Goal: Task Accomplishment & Management: Complete application form

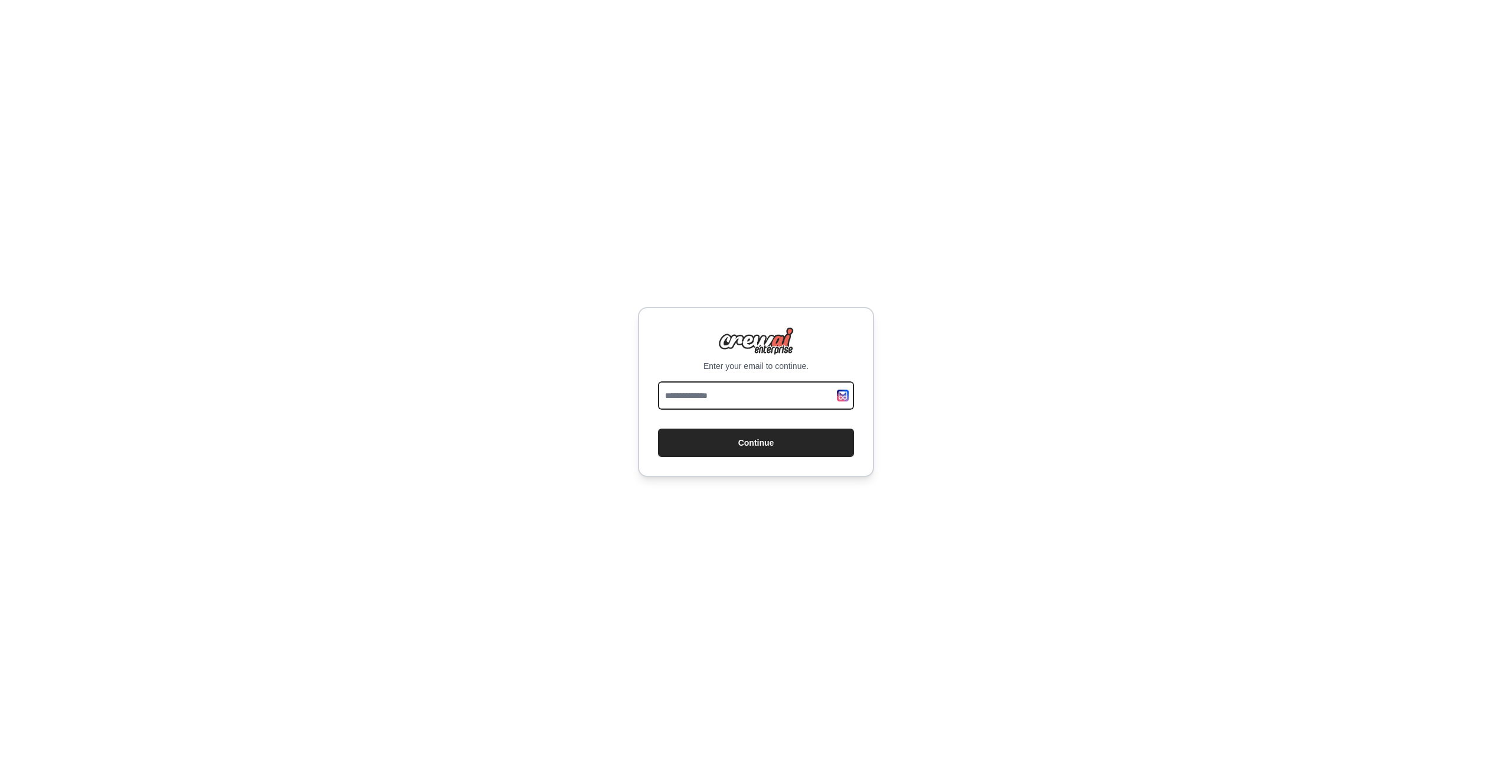
click at [712, 386] on input "email" at bounding box center [756, 396] width 196 height 29
type input "**********"
click at [658, 429] on button "Continue" at bounding box center [756, 443] width 196 height 29
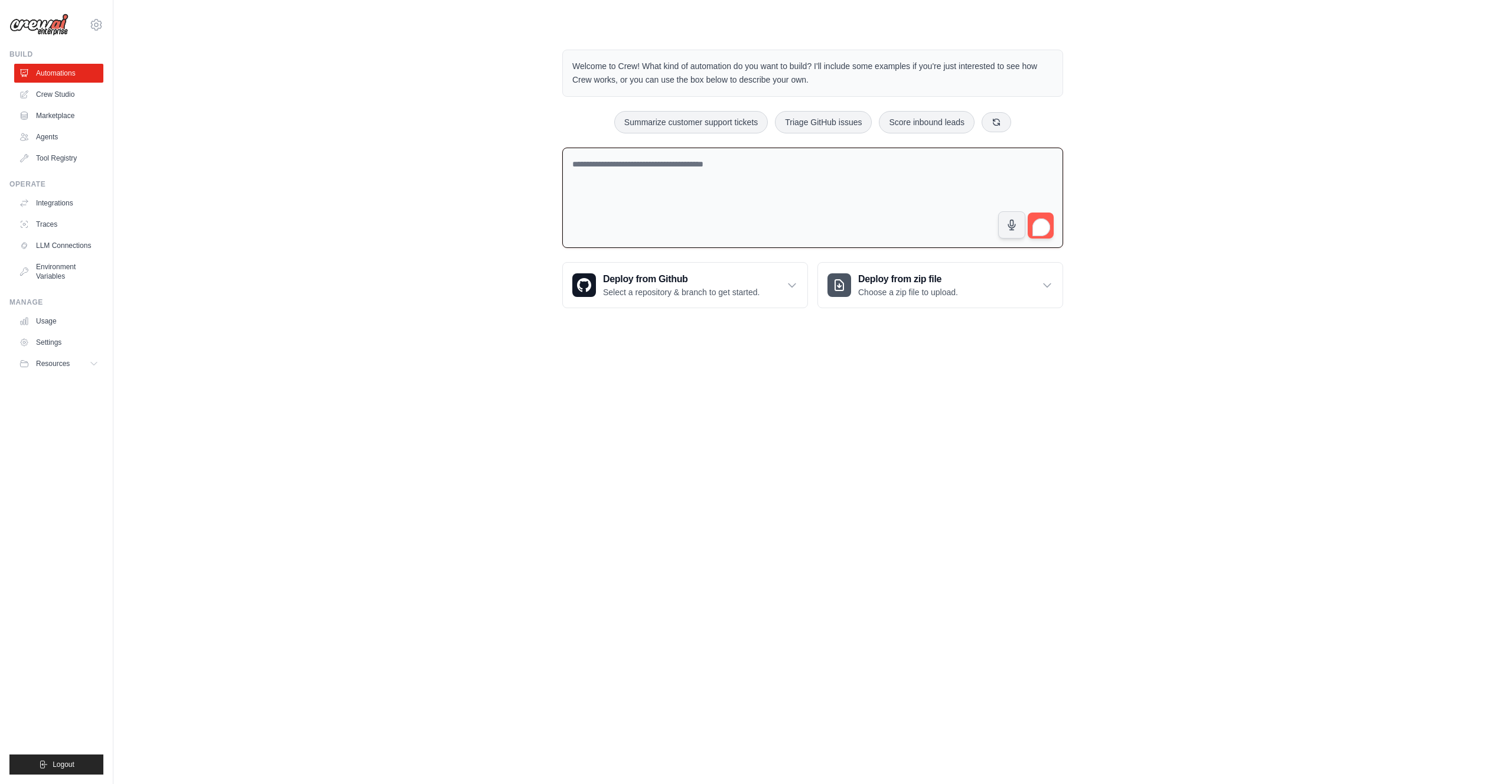
click at [615, 197] on textarea "To enrich screen reader interactions, please activate Accessibility in Grammarl…" at bounding box center [813, 198] width 501 height 101
click at [49, 92] on link "Crew Studio" at bounding box center [60, 95] width 89 height 19
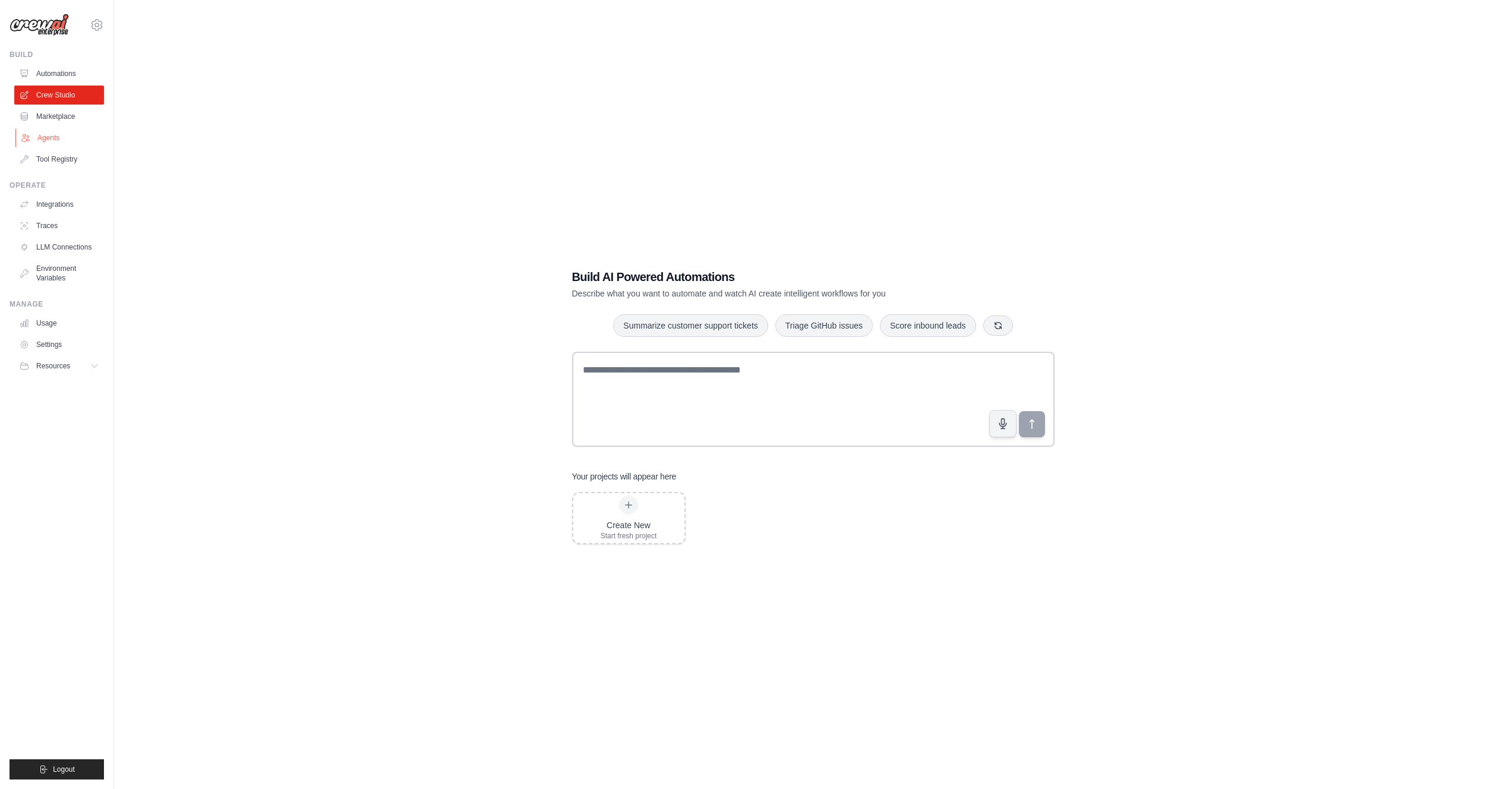
click at [57, 143] on link "Agents" at bounding box center [61, 138] width 90 height 19
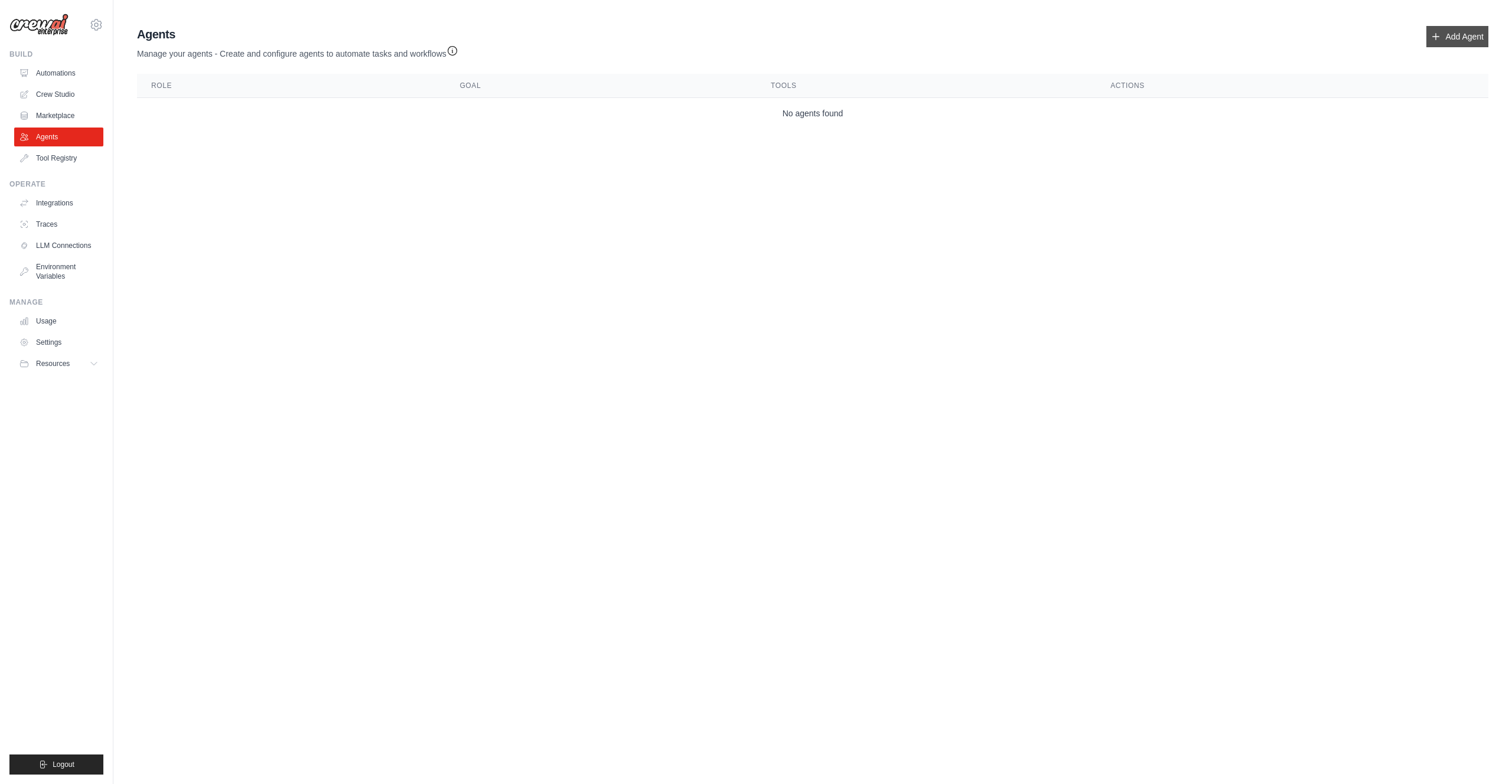
click at [1459, 35] on link "Add Agent" at bounding box center [1457, 37] width 62 height 21
click at [1451, 44] on link "Add Agent" at bounding box center [1457, 37] width 62 height 21
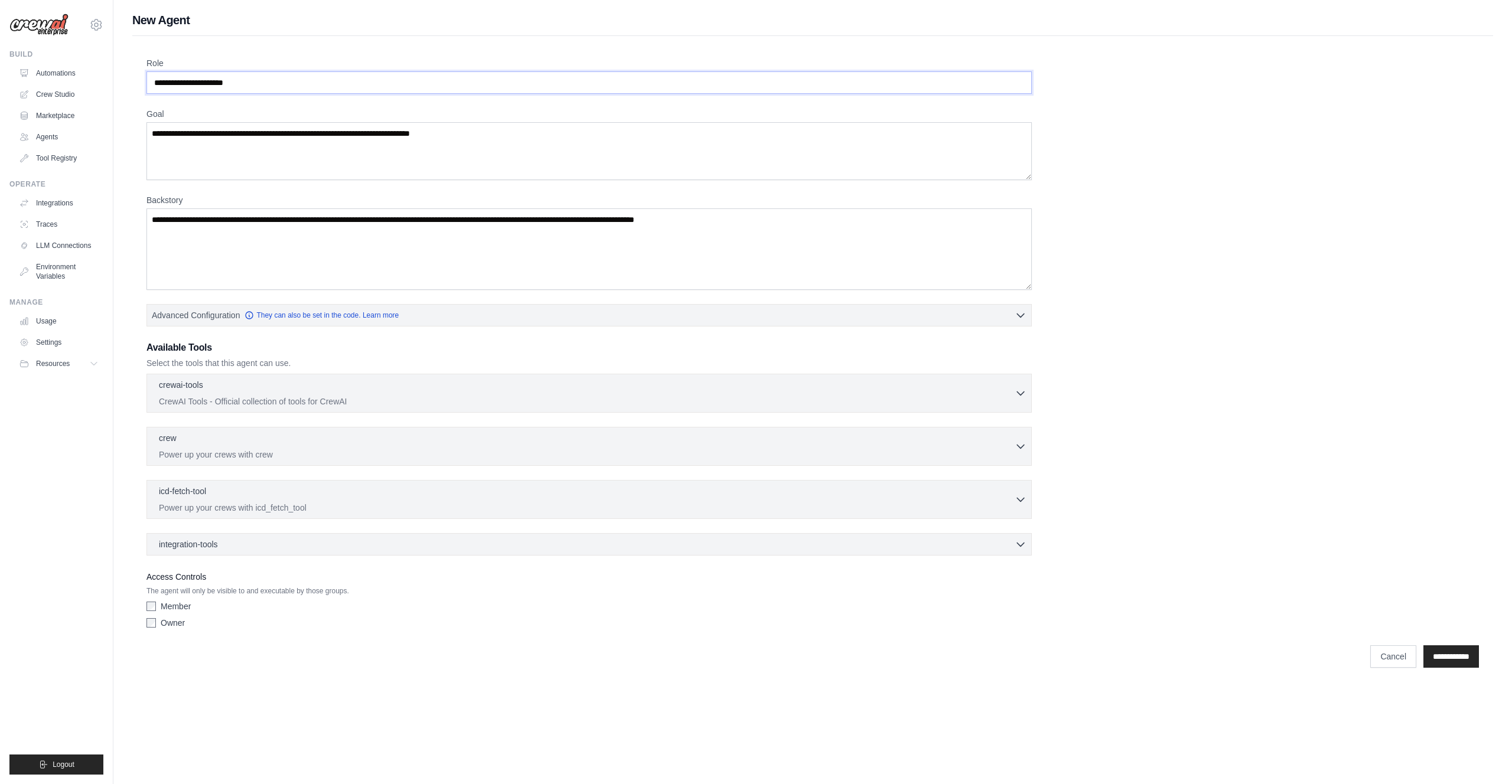
click at [203, 78] on input "Role" at bounding box center [589, 83] width 885 height 23
click at [212, 146] on textarea "Goal" at bounding box center [589, 151] width 885 height 58
click at [214, 227] on textarea "Backstory" at bounding box center [589, 249] width 885 height 82
click at [241, 323] on button "Advanced Configuration They can also be set in the code. Learn more" at bounding box center [589, 315] width 884 height 21
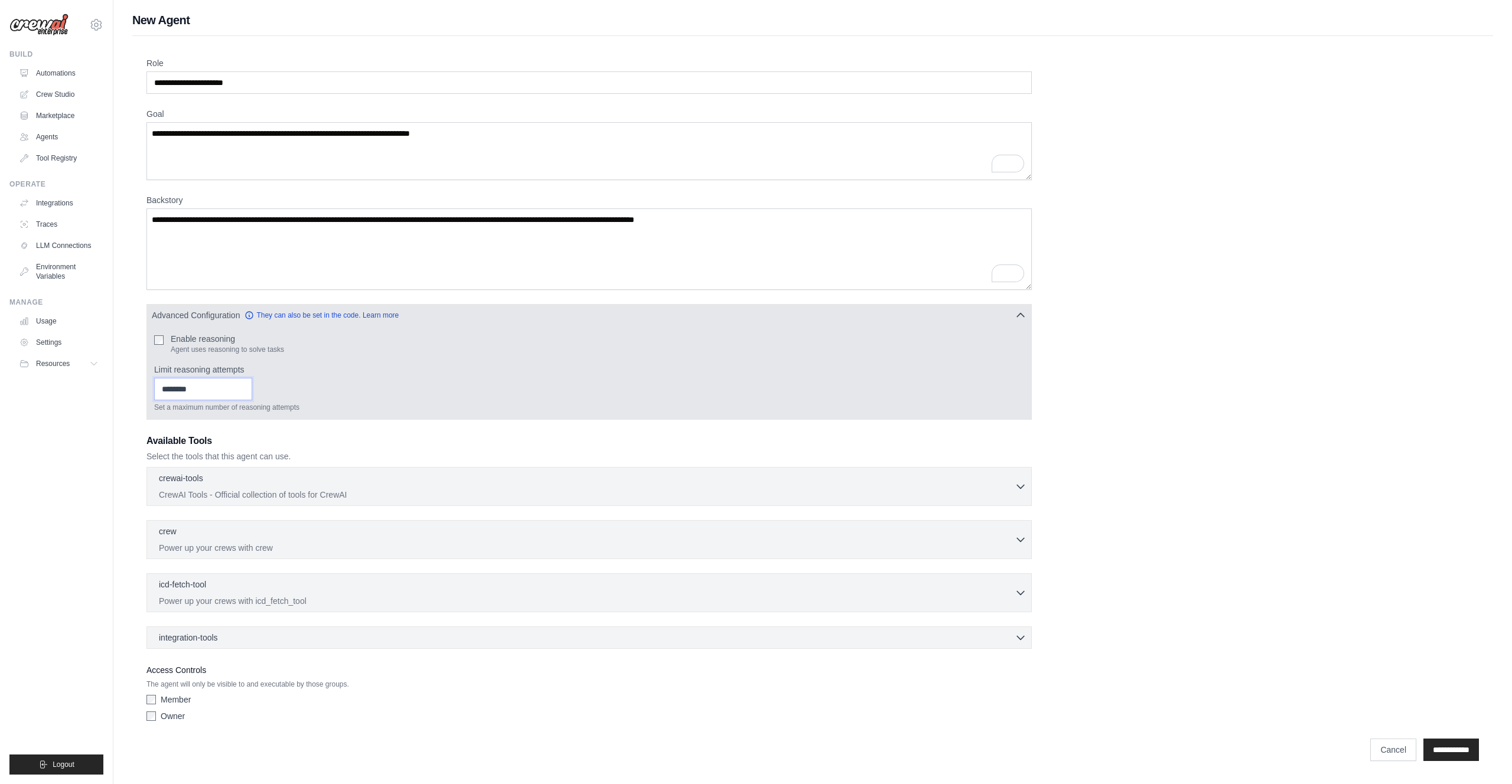
click at [215, 385] on input "Limit reasoning attempts" at bounding box center [203, 389] width 98 height 23
click at [234, 310] on span "Advanced Configuration" at bounding box center [196, 315] width 88 height 12
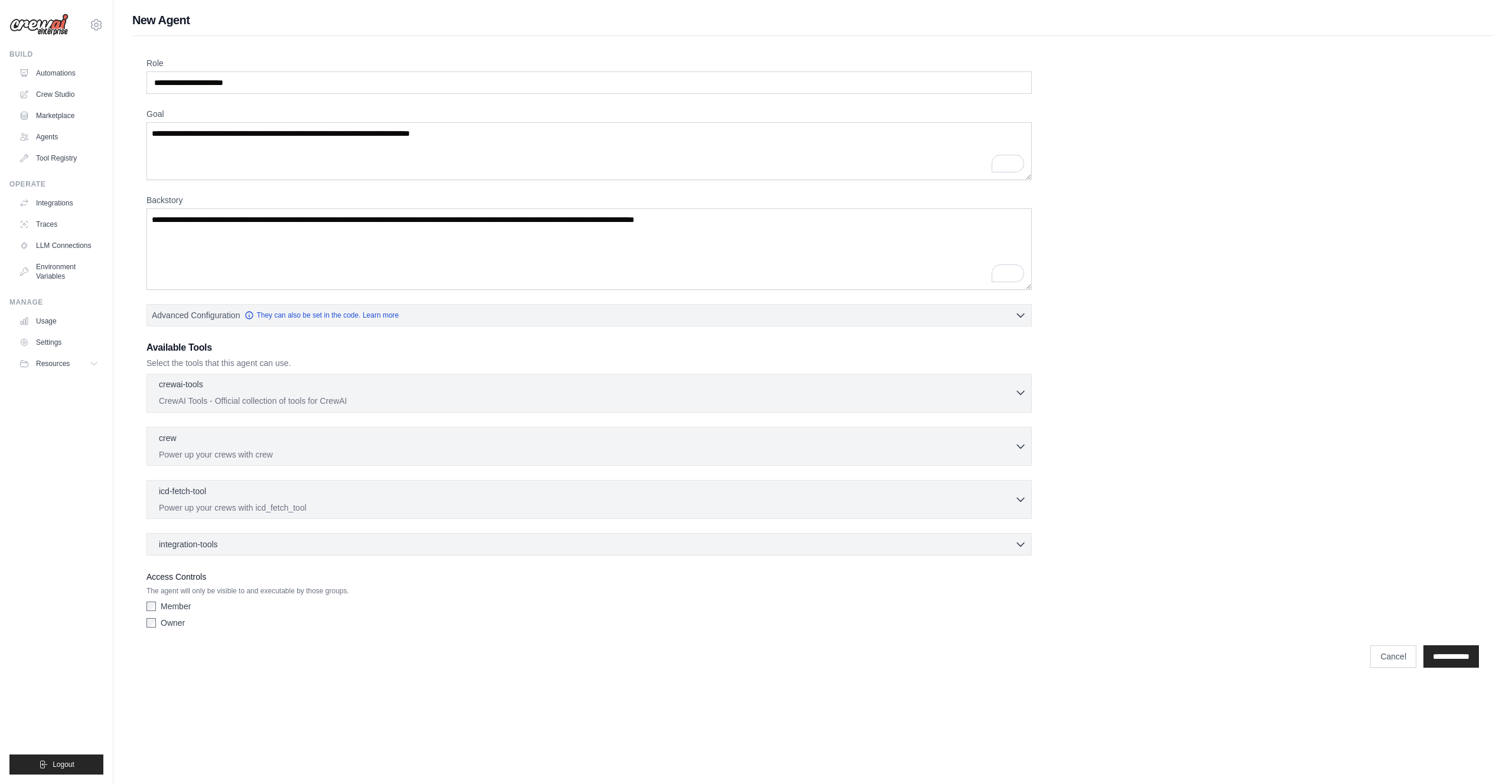
click at [245, 386] on div "crewai-tools 0 selected" at bounding box center [586, 386] width 856 height 14
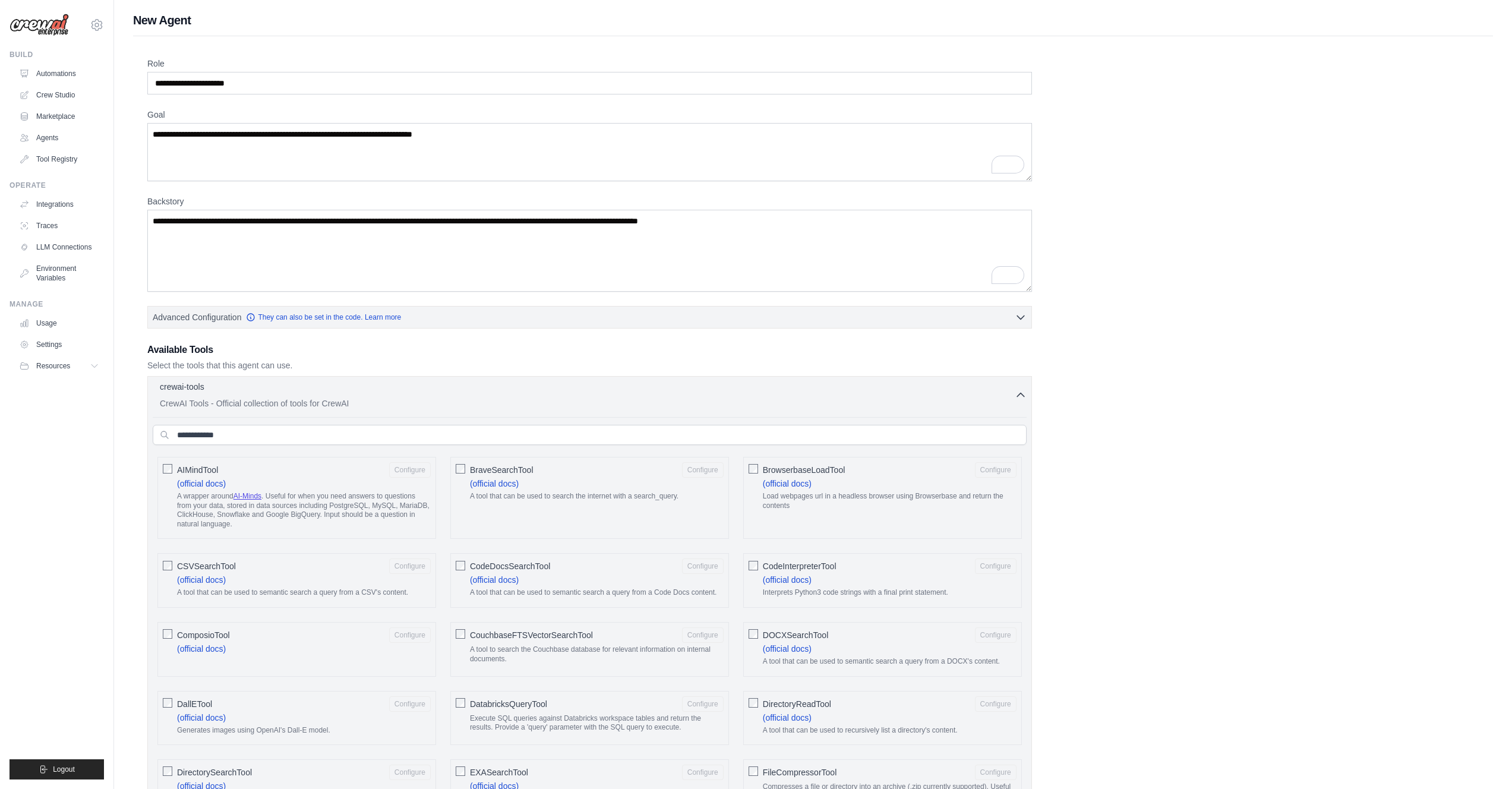
click at [247, 388] on div "crewai-tools 0 selected" at bounding box center [587, 388] width 855 height 14
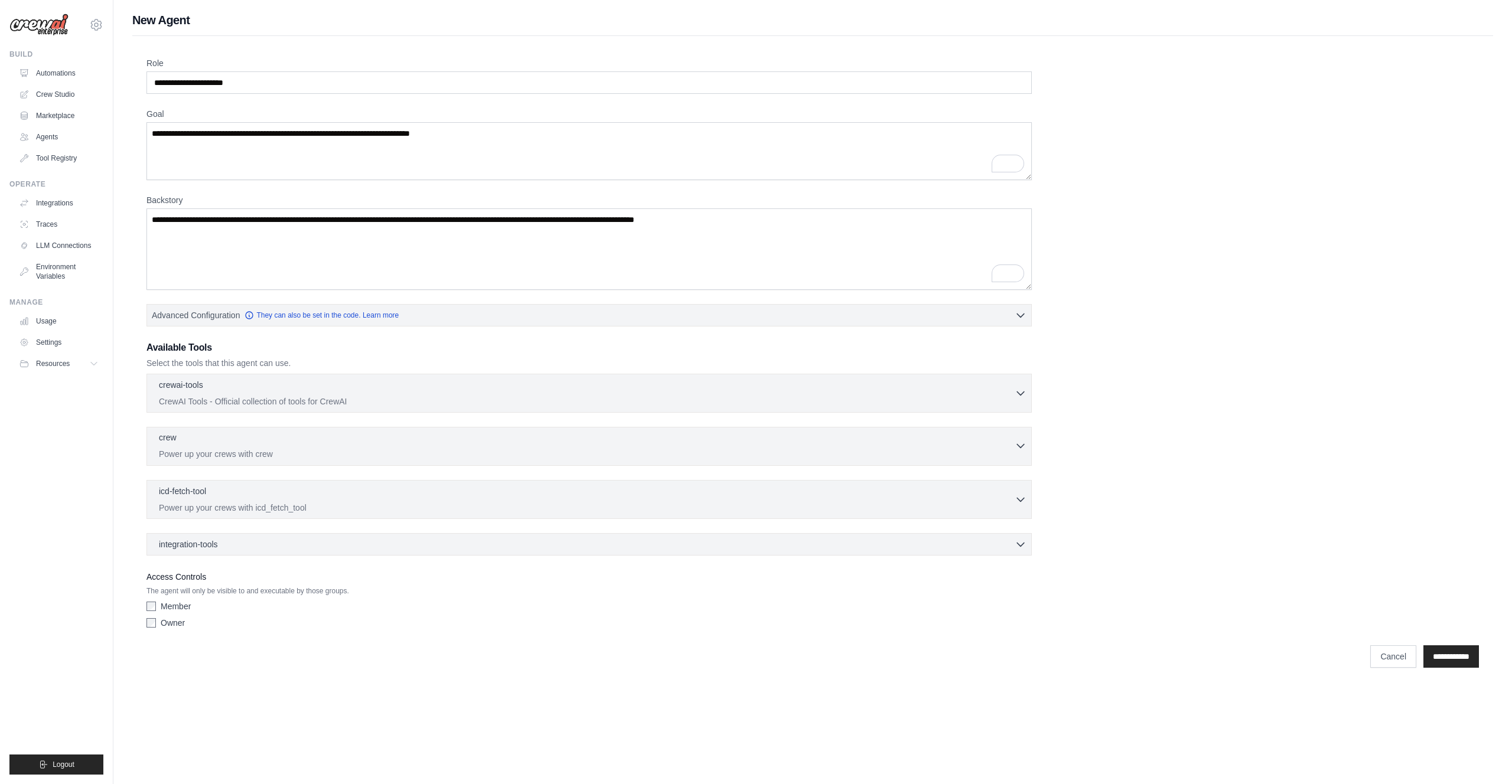
click at [224, 435] on div "crew 0 selected" at bounding box center [586, 439] width 856 height 14
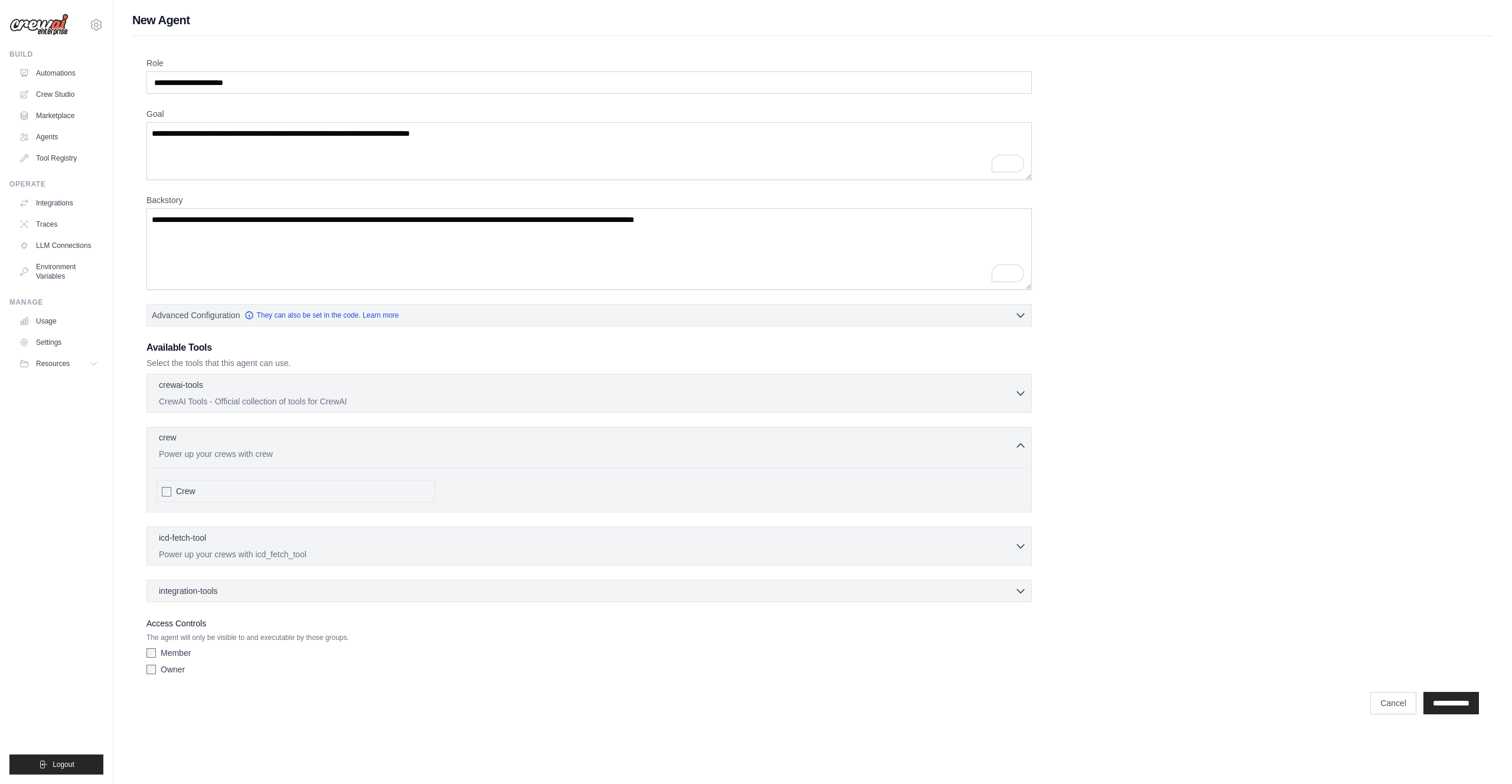
click at [181, 444] on div "crew 0 selected" at bounding box center [586, 439] width 856 height 14
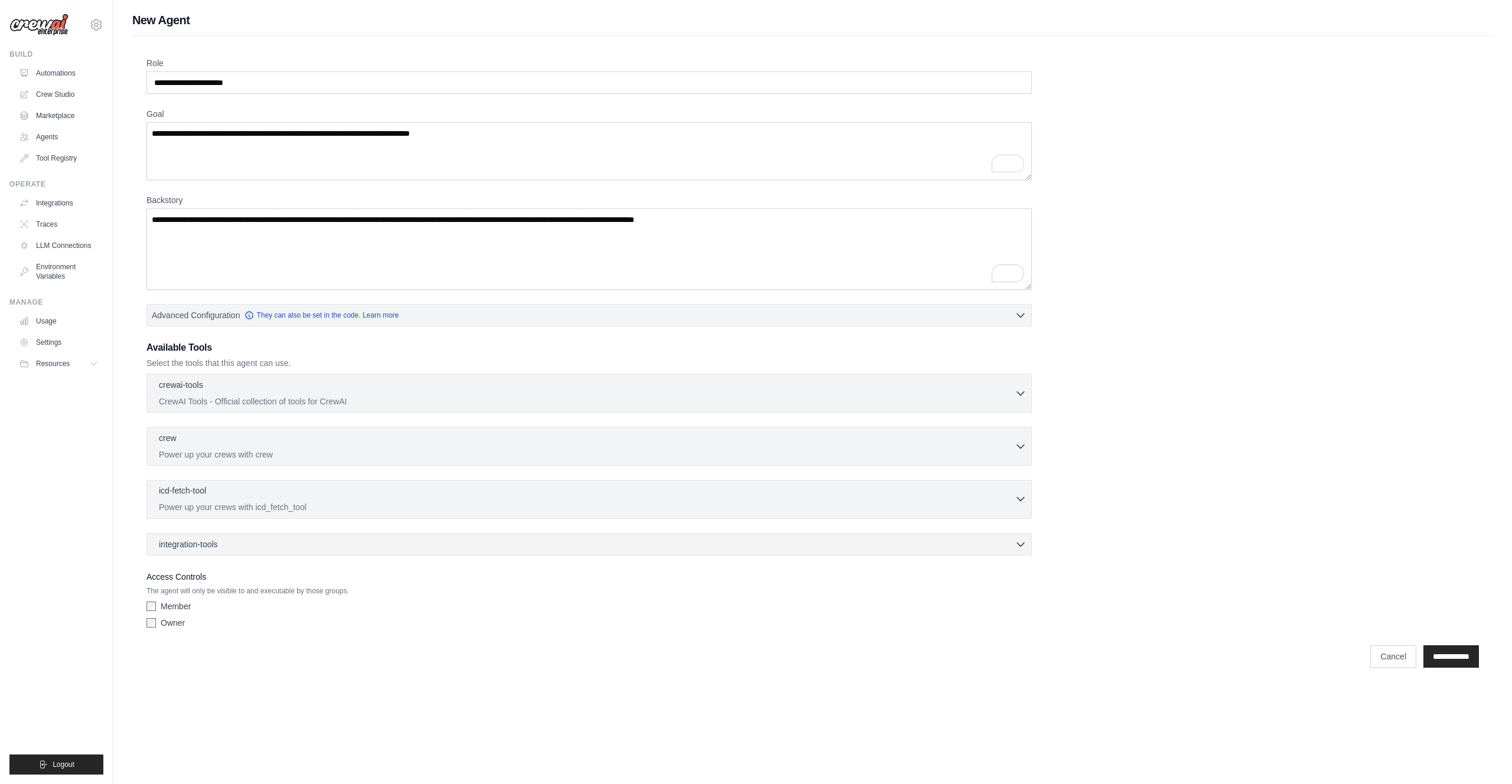
click at [194, 489] on p "icd-fetch-tool" at bounding box center [182, 491] width 47 height 12
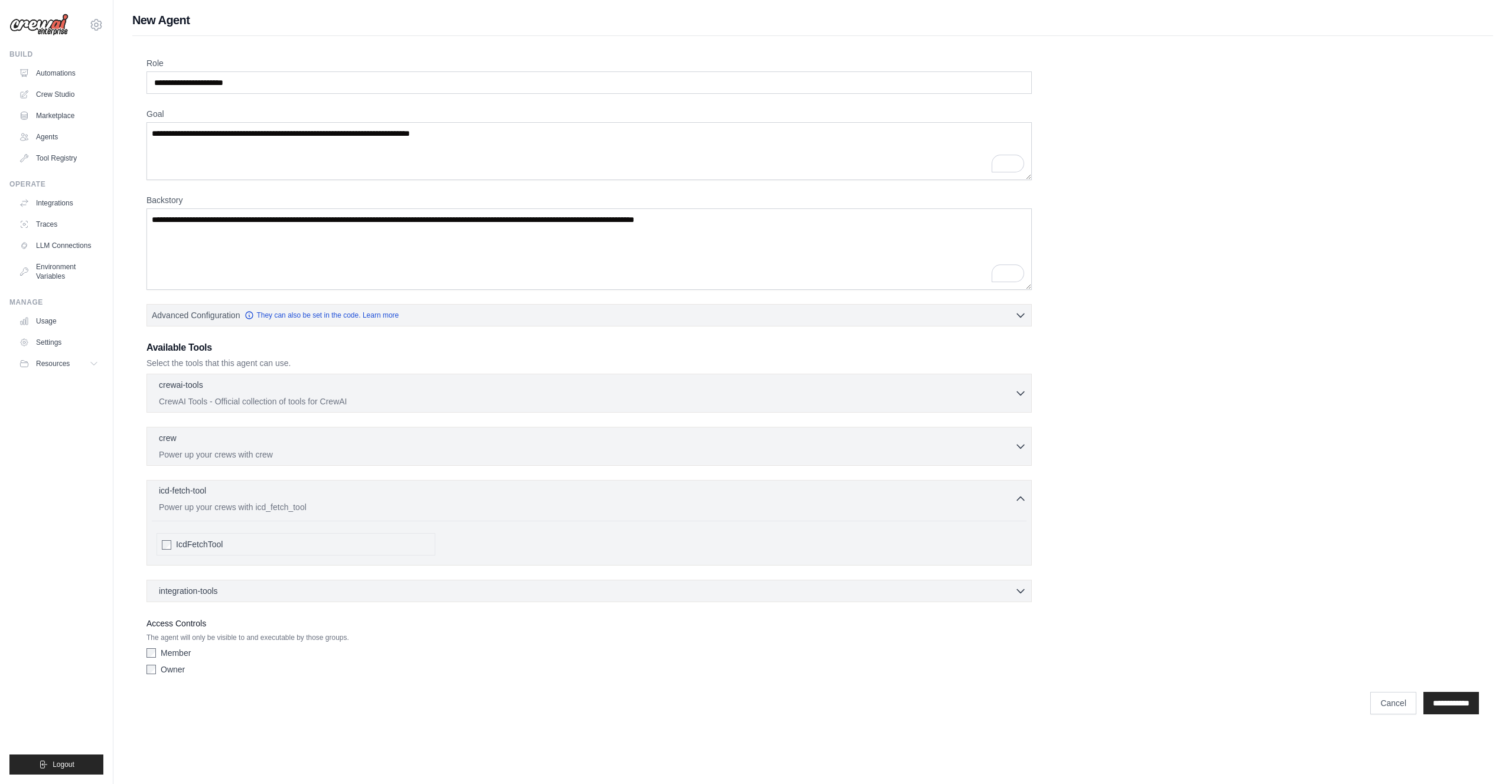
click at [194, 489] on p "icd-fetch-tool" at bounding box center [182, 491] width 47 height 12
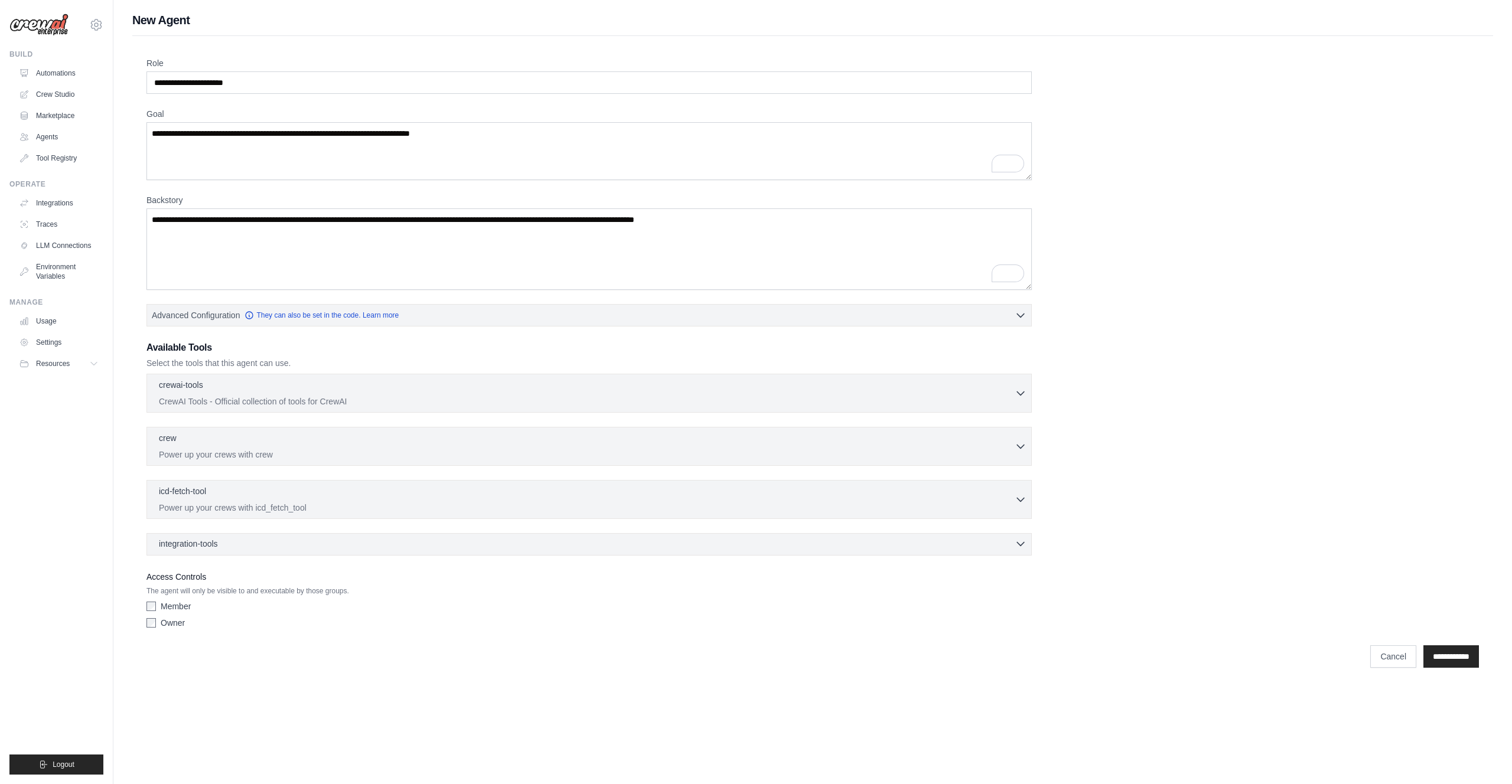
click at [187, 540] on span "integration-tools" at bounding box center [188, 544] width 59 height 12
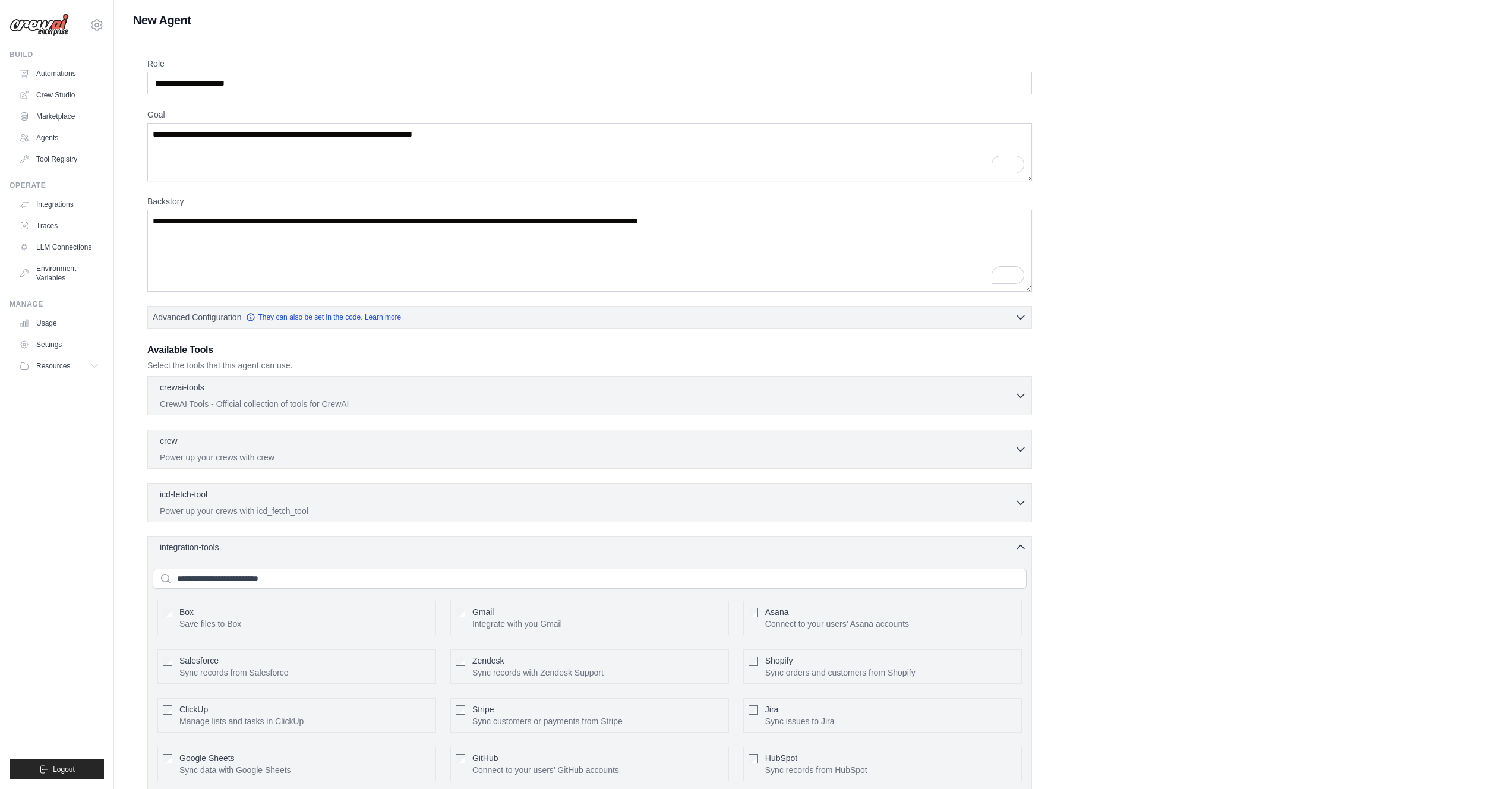
scroll to position [183, 0]
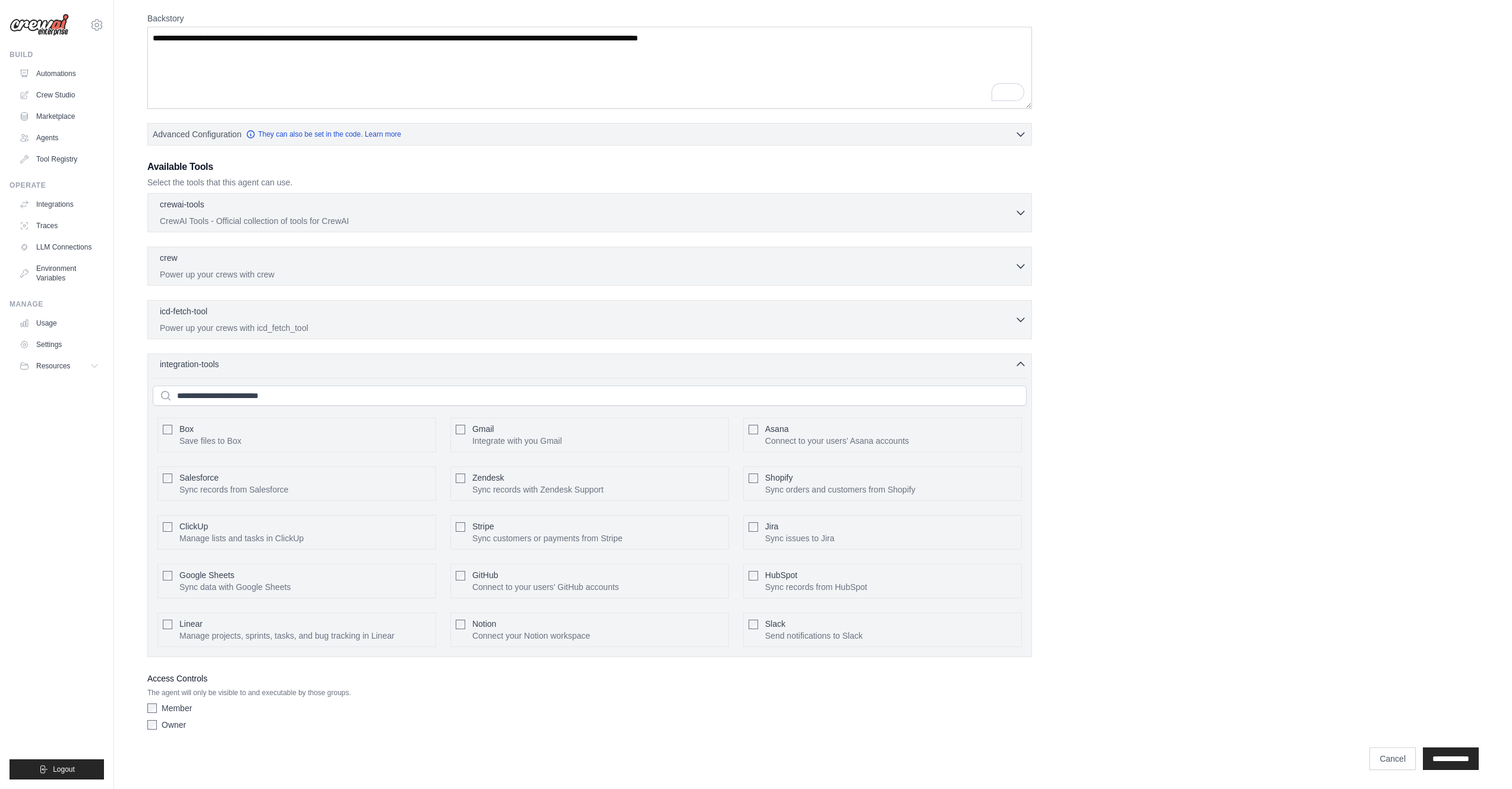
click at [219, 366] on span "integration-tools" at bounding box center [189, 364] width 59 height 12
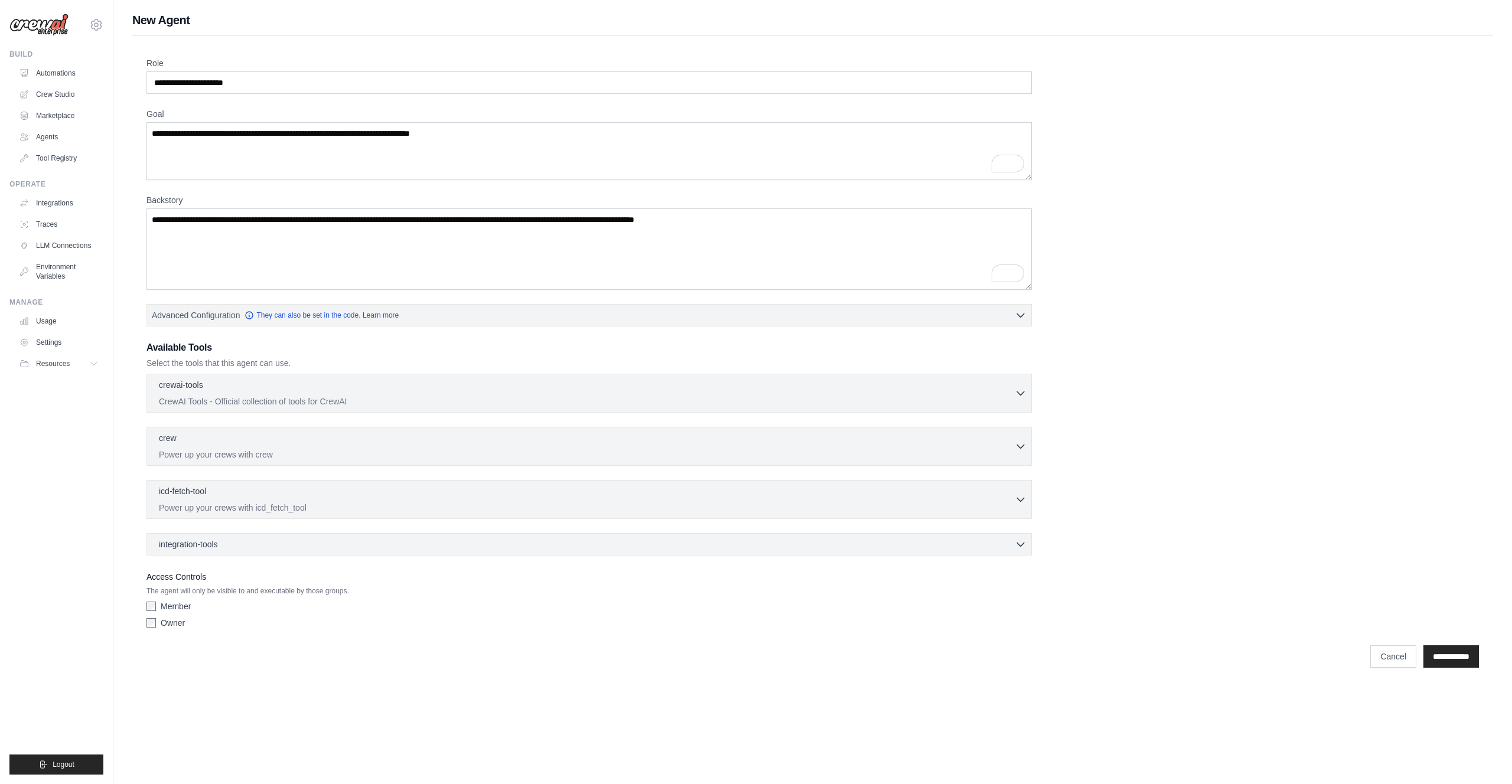
click at [183, 605] on label "Member" at bounding box center [175, 606] width 30 height 12
click at [178, 621] on label "Owner" at bounding box center [172, 623] width 24 height 12
click at [178, 595] on p "The agent will only be visible to and executable by those groups." at bounding box center [589, 591] width 885 height 10
click at [177, 602] on label "Member" at bounding box center [175, 606] width 30 height 12
click at [180, 619] on label "Owner" at bounding box center [172, 623] width 24 height 12
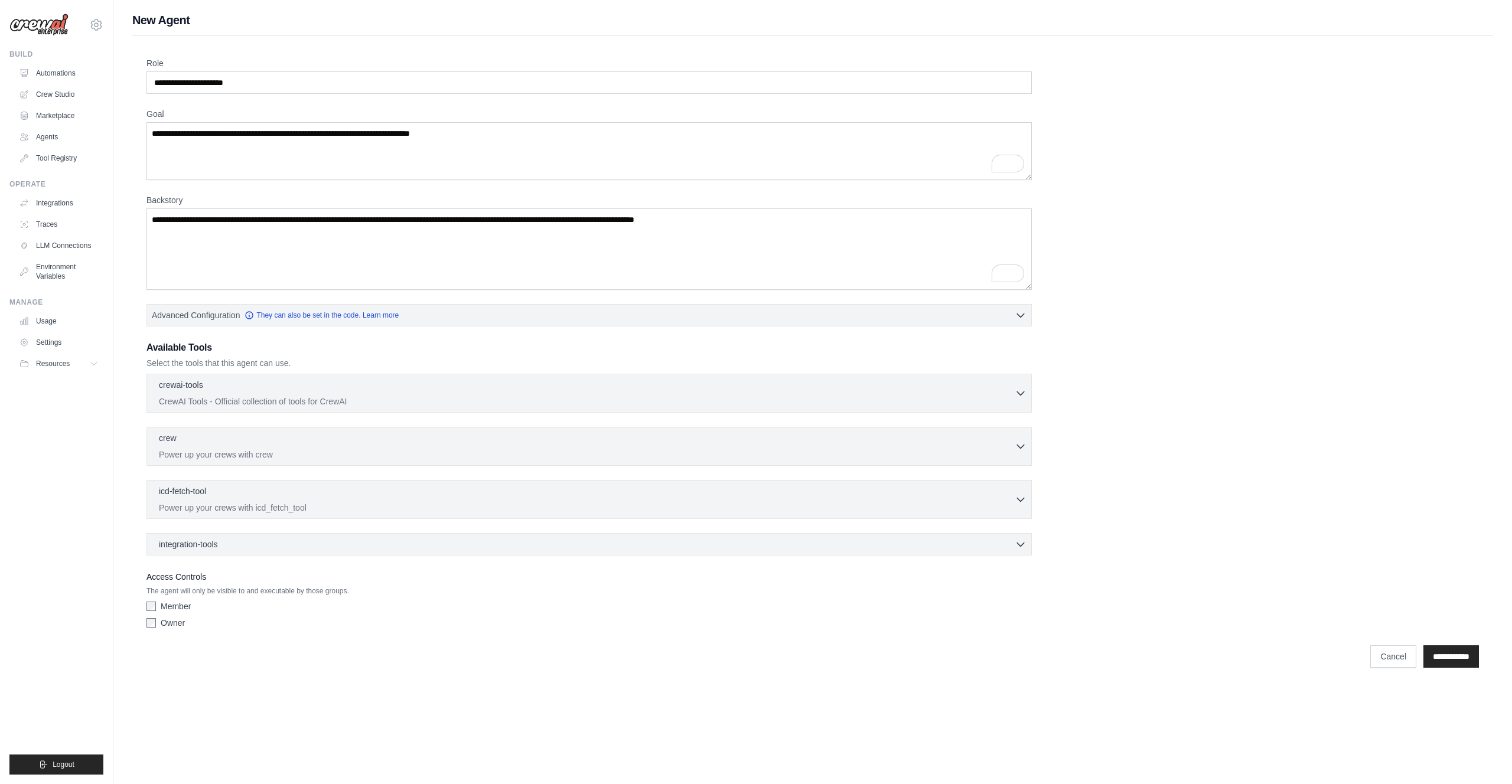
click at [251, 416] on div "crewai-tools 0 selected CrewAI Tools - Official collection of tools for CrewAI" at bounding box center [589, 464] width 885 height 182
click at [246, 400] on p "CrewAI Tools - Official collection of tools for CrewAI" at bounding box center [586, 401] width 856 height 12
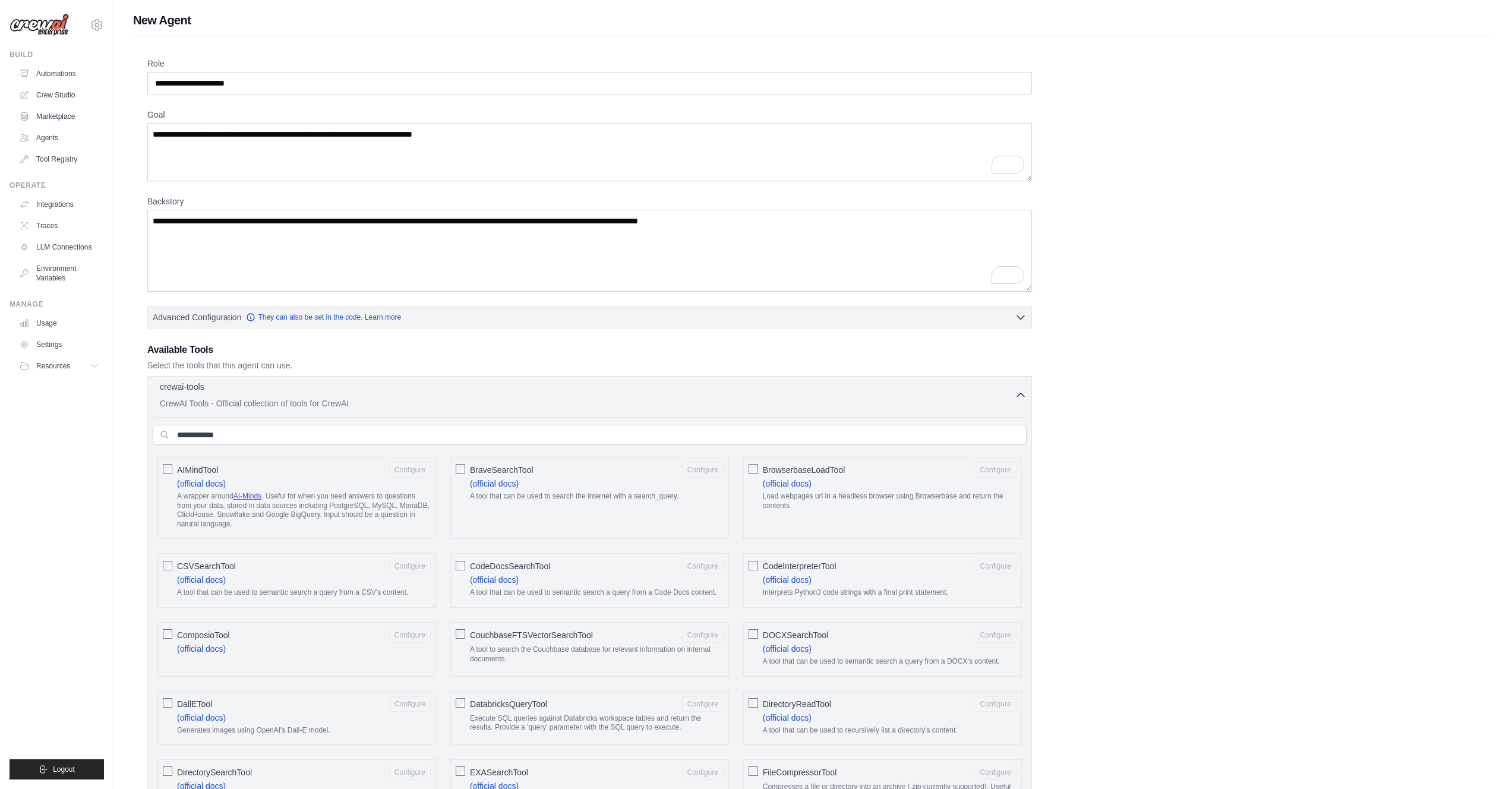
click at [247, 391] on div "crewai-tools 0 selected" at bounding box center [587, 388] width 855 height 14
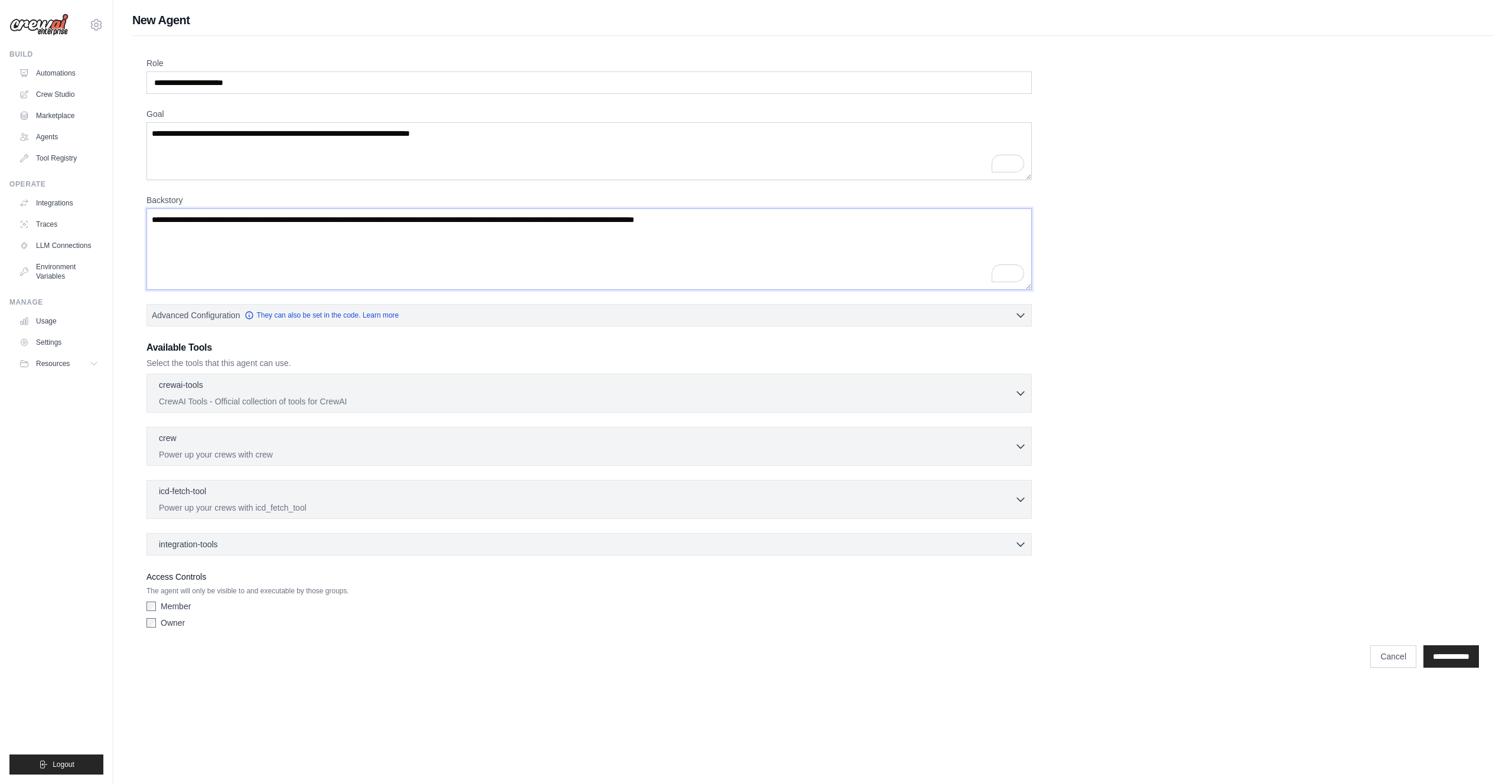
click at [303, 223] on textarea "Backstory" at bounding box center [589, 249] width 885 height 82
click at [302, 219] on textarea "Backstory" at bounding box center [589, 249] width 885 height 82
click at [302, 219] on textarea "Backstory" at bounding box center [589, 249] width 885 height 82
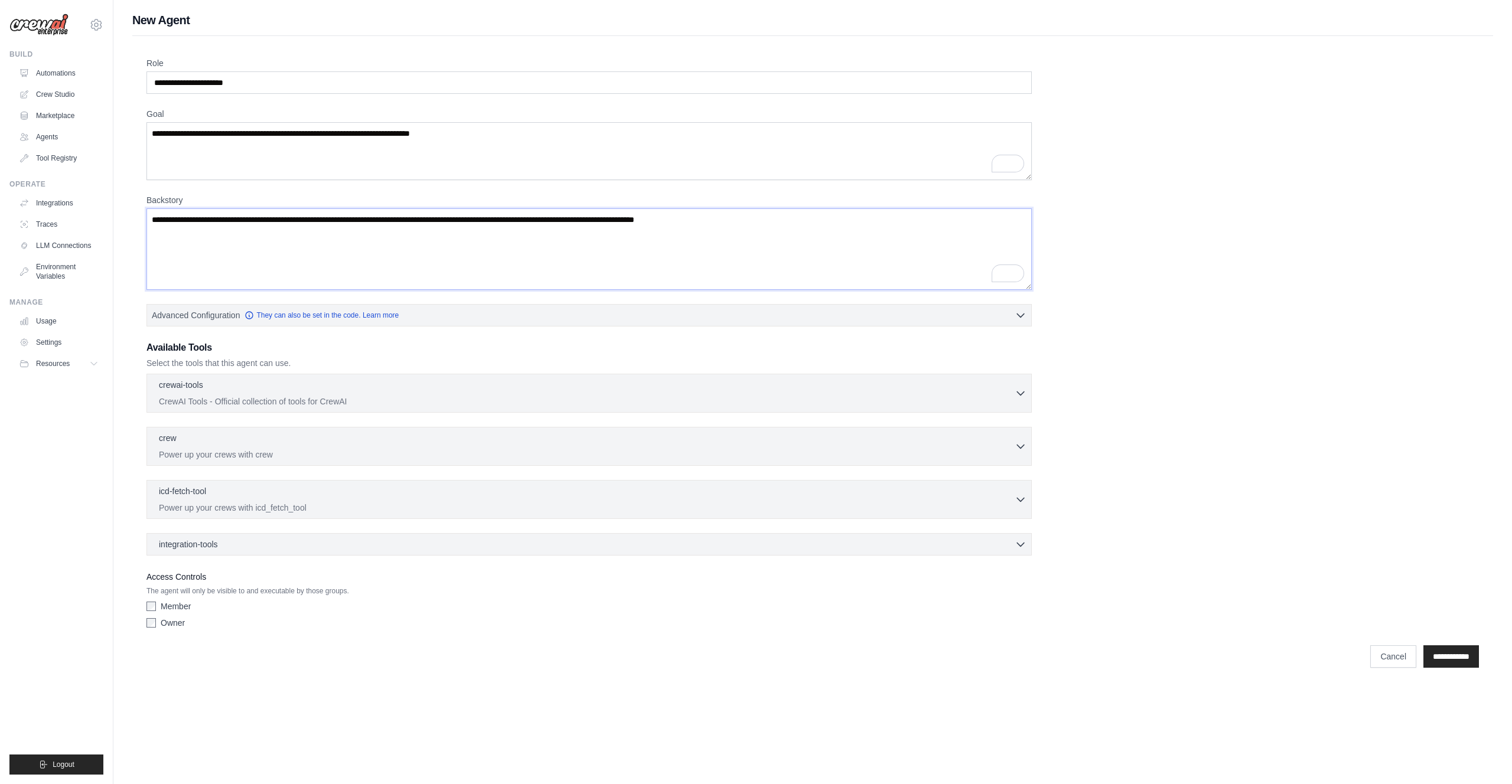
click at [302, 219] on textarea "Backstory" at bounding box center [589, 249] width 885 height 82
drag, startPoint x: 302, startPoint y: 219, endPoint x: 478, endPoint y: 212, distance: 176.1
click at [478, 212] on textarea "Backstory" at bounding box center [589, 249] width 885 height 82
